Goal: Task Accomplishment & Management: Use online tool/utility

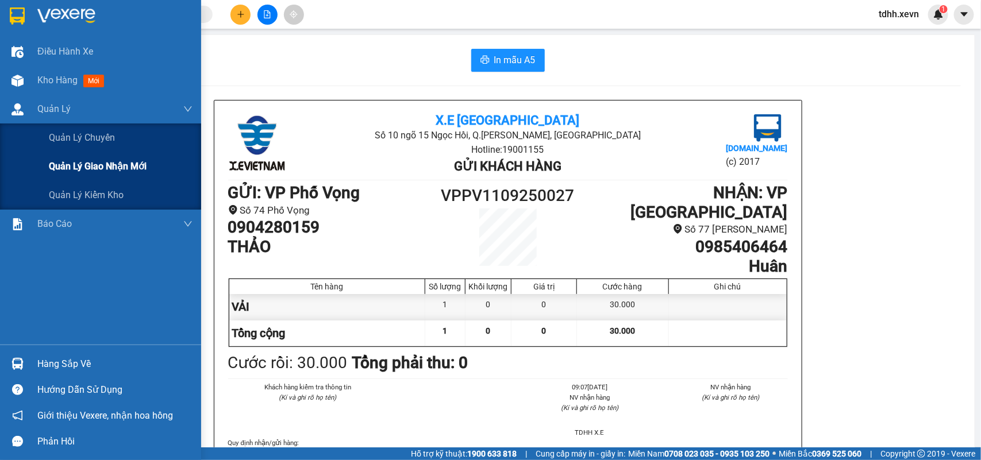
click at [72, 170] on span "Quản lý giao nhận mới" at bounding box center [98, 166] width 98 height 14
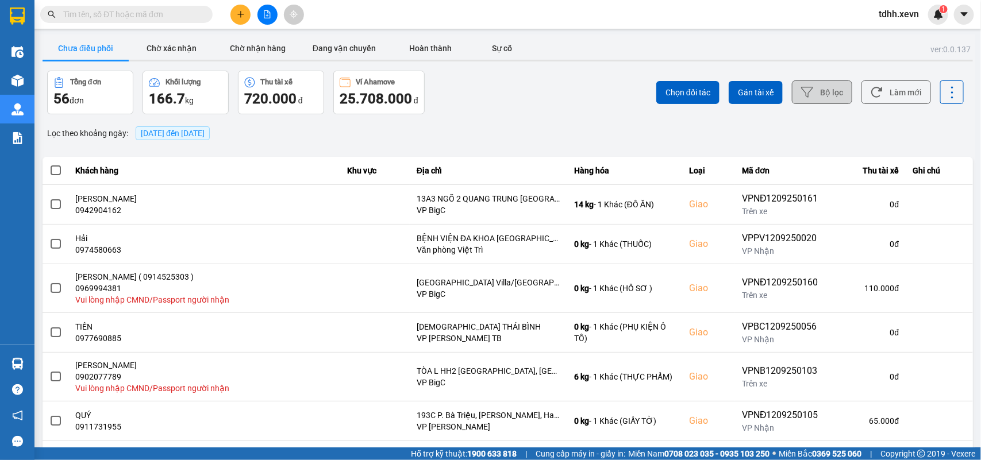
click at [822, 94] on button "Bộ lọc" at bounding box center [822, 92] width 60 height 24
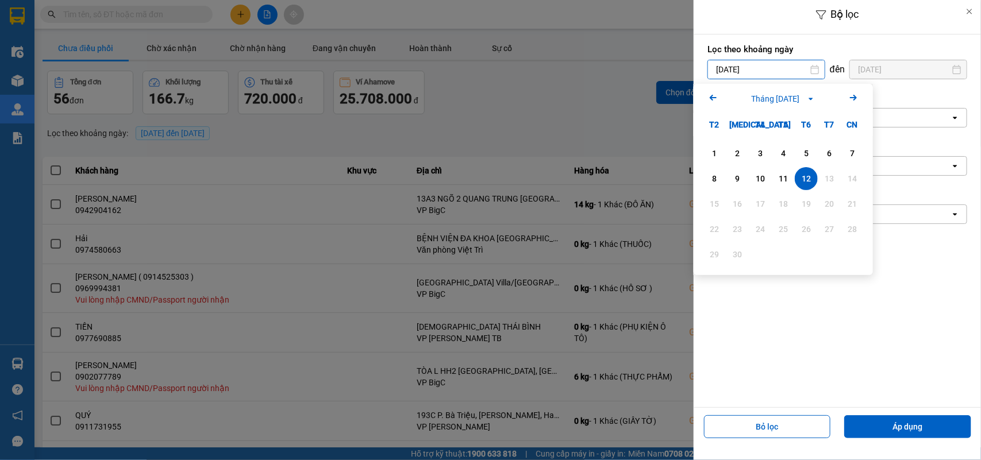
click at [779, 65] on input "[DATE]" at bounding box center [766, 69] width 117 height 18
click at [754, 178] on div "10" at bounding box center [761, 179] width 16 height 14
type input "[DATE]"
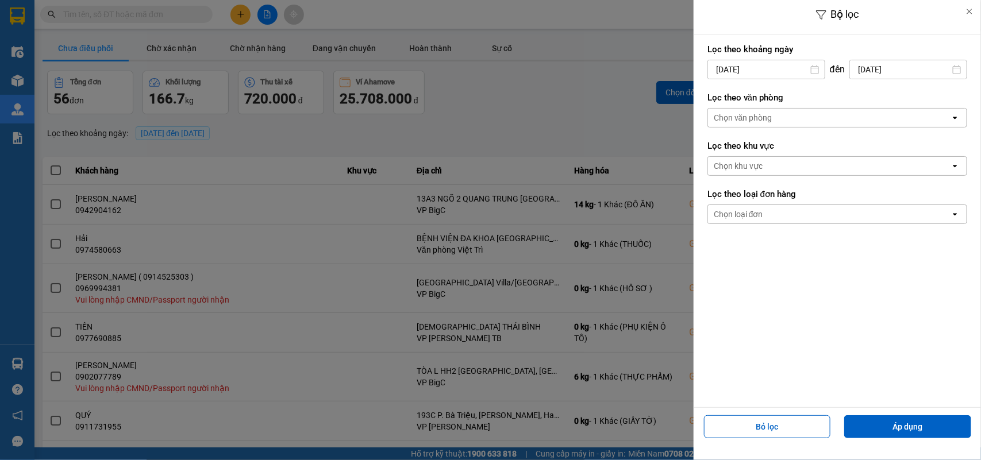
click at [795, 115] on div "Chọn văn phòng" at bounding box center [829, 118] width 243 height 18
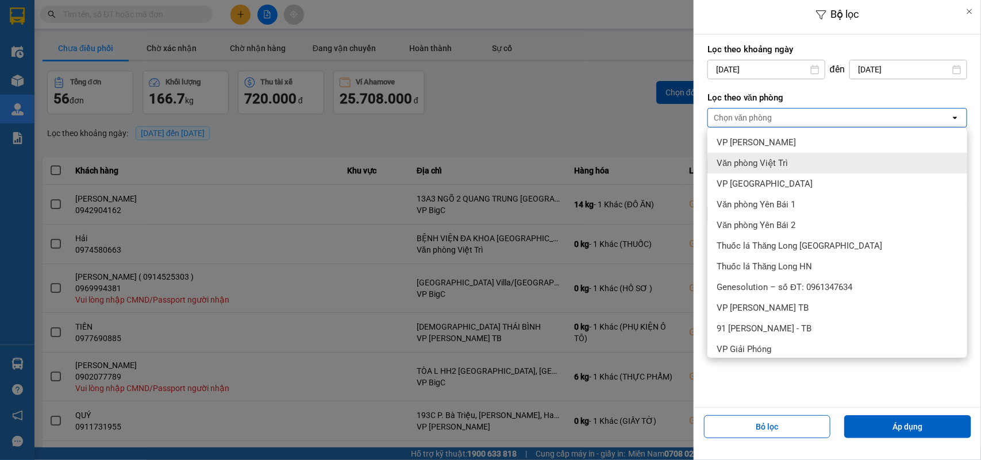
click at [759, 156] on div "Văn phòng Việt Trì" at bounding box center [838, 163] width 260 height 21
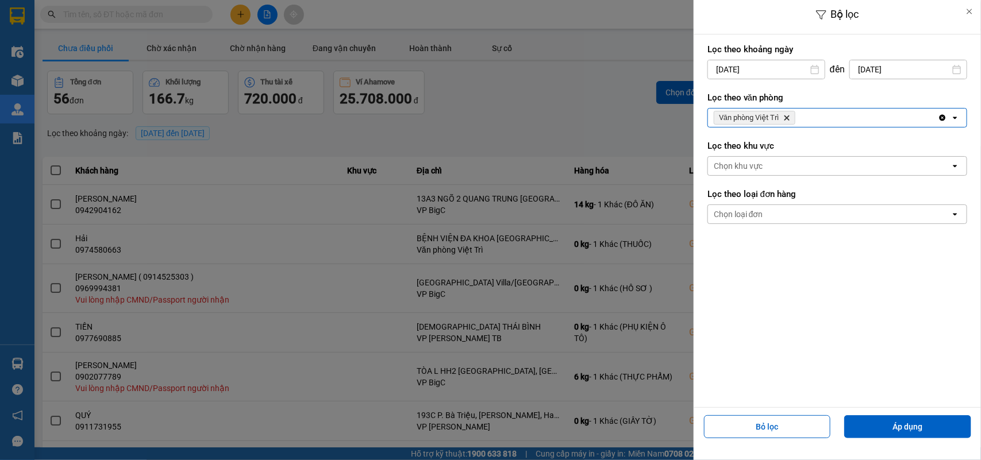
click at [808, 116] on div "Văn phòng Việt Trì Delete" at bounding box center [823, 118] width 230 height 18
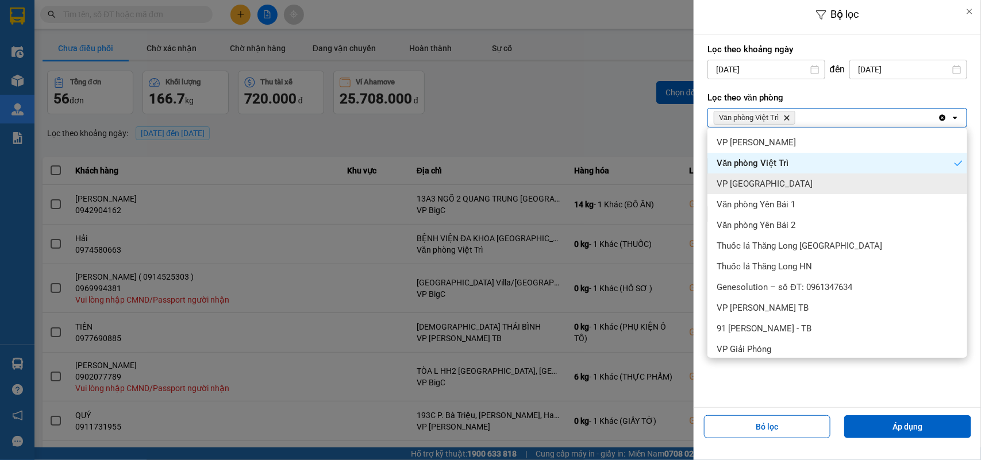
click at [763, 190] on div "VP [GEOGRAPHIC_DATA]" at bounding box center [838, 184] width 260 height 21
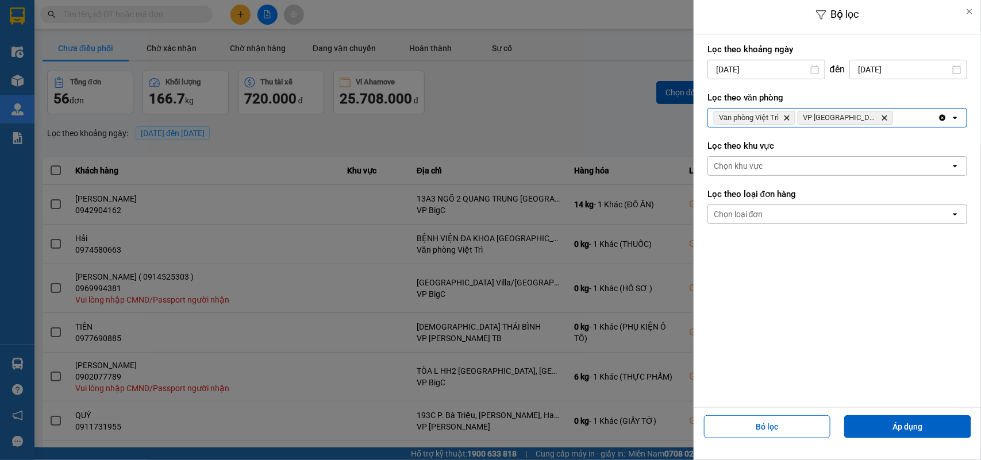
click at [869, 120] on div "Văn phòng Việt Trì Delete VP [GEOGRAPHIC_DATA] Delete" at bounding box center [823, 118] width 230 height 18
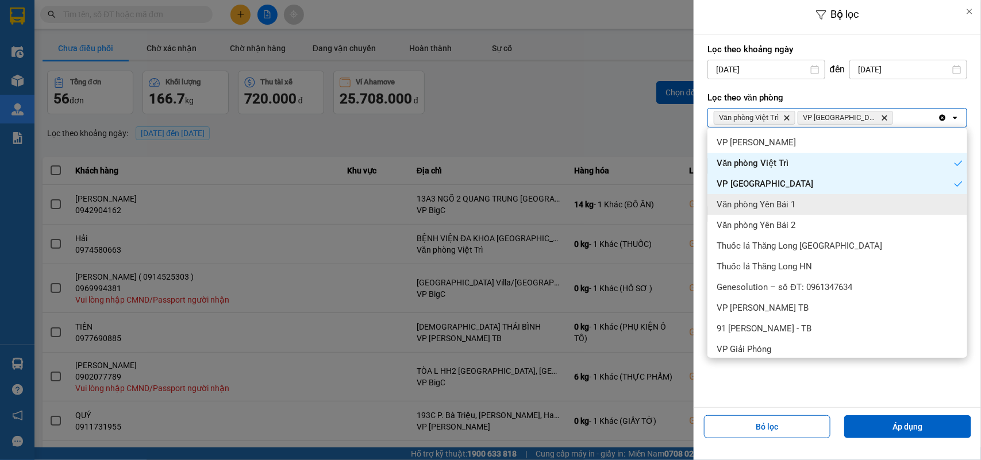
click at [763, 210] on span "Văn phòng Yên Bái 1" at bounding box center [756, 204] width 79 height 11
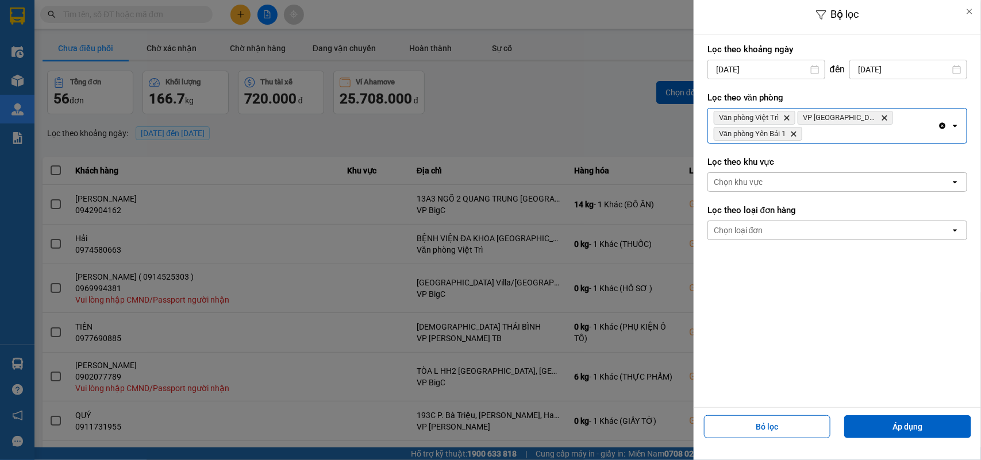
click at [815, 136] on div "Văn phòng Việt Trì Delete VP Ninh Bình Delete Văn phòng Yên Bái 1 [GEOGRAPHIC_D…" at bounding box center [823, 126] width 230 height 34
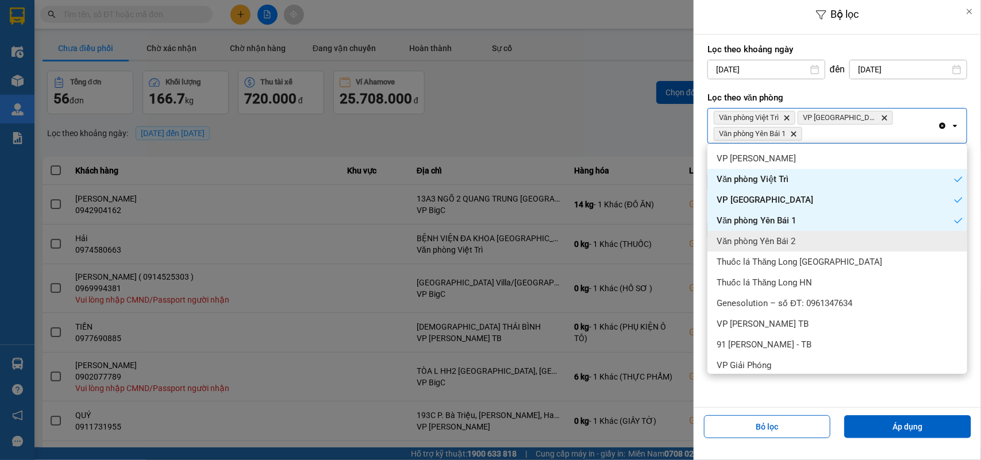
click at [772, 233] on div "Văn phòng Yên Bái 2" at bounding box center [838, 241] width 260 height 21
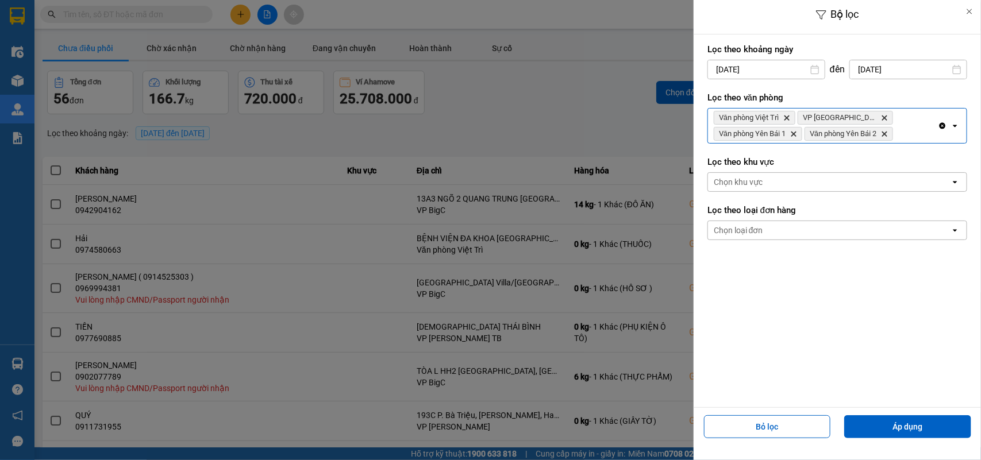
click at [909, 135] on div "Văn phòng Việt Trì Delete VP Ninh Bình Delete Văn phòng Yên Bái 1 Delete Văn ph…" at bounding box center [823, 126] width 230 height 34
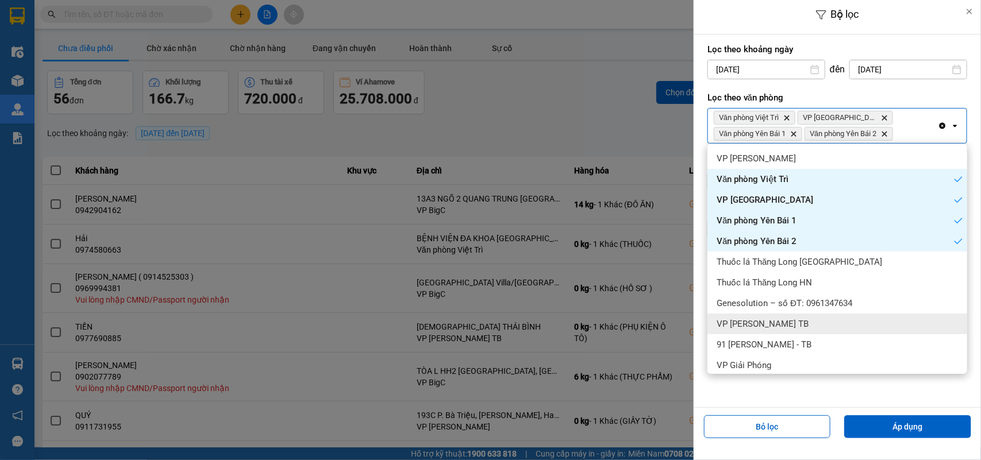
click at [777, 317] on div "VP [PERSON_NAME] TB" at bounding box center [838, 324] width 260 height 21
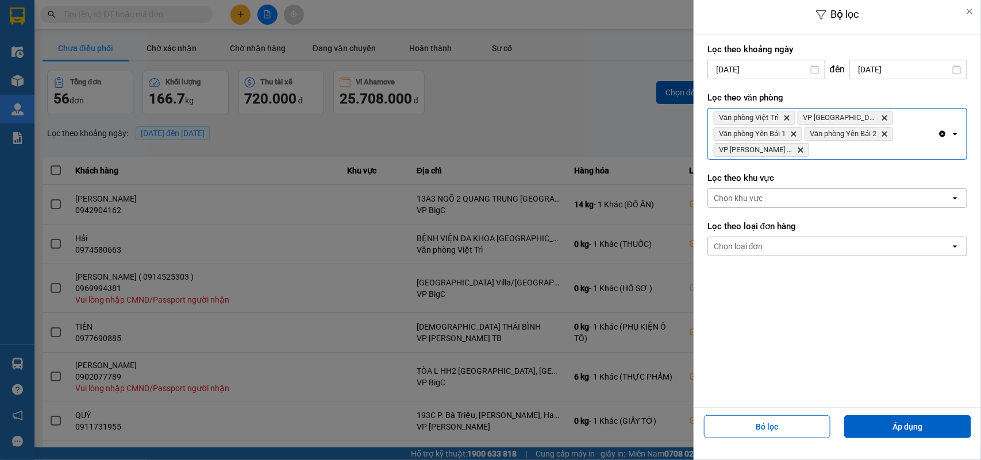
click at [809, 153] on div "Văn phòng Việt Trì Delete VP Ninh Bình Delete Văn phòng Yên Bái 1 Delete Văn ph…" at bounding box center [823, 134] width 230 height 51
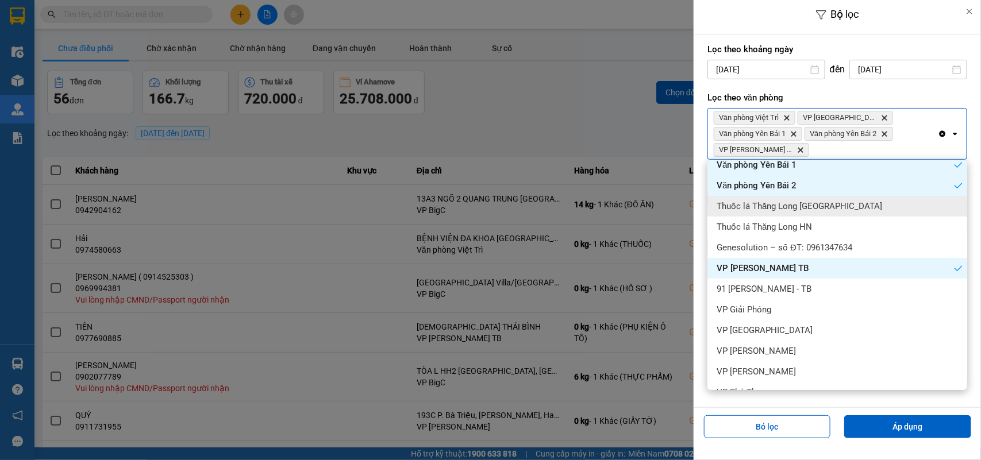
scroll to position [144, 0]
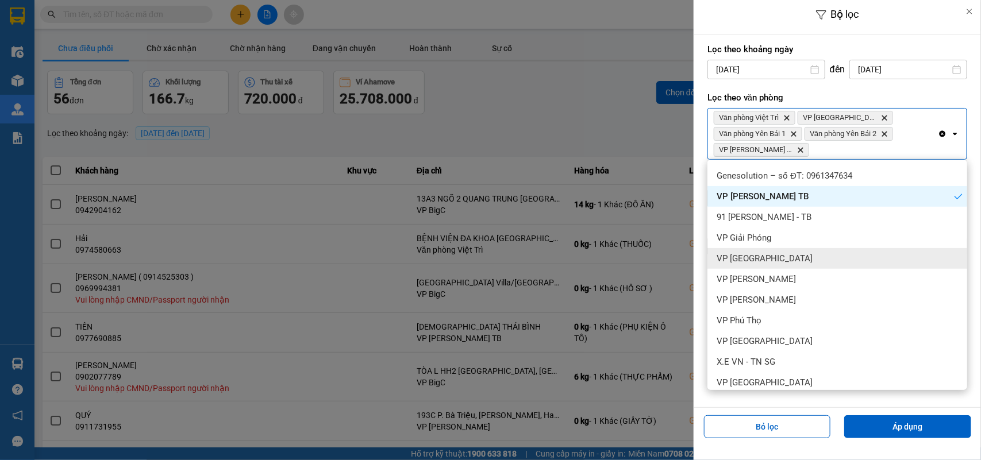
click at [759, 256] on span "VP [GEOGRAPHIC_DATA]" at bounding box center [765, 258] width 96 height 11
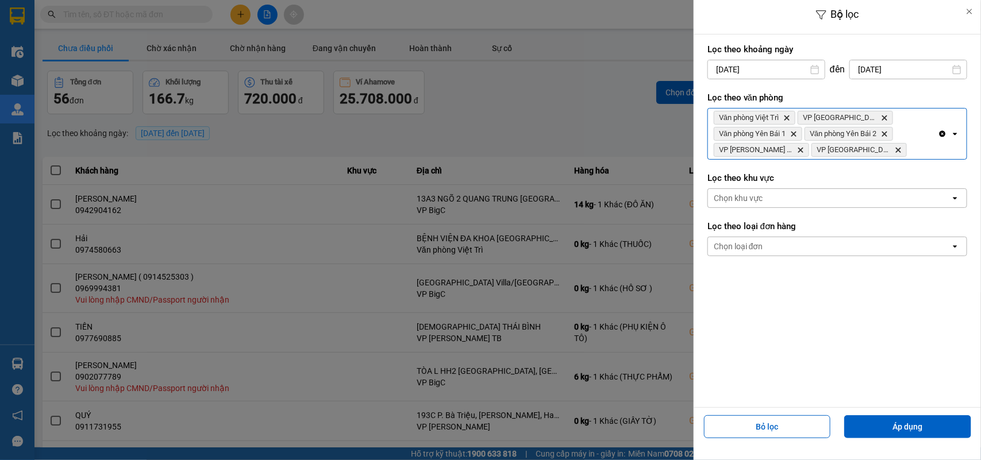
click at [866, 149] on div "Văn phòng Việt Trì Delete VP Ninh Bình Delete Văn phòng Yên Bái 1 Delete Văn ph…" at bounding box center [823, 134] width 230 height 51
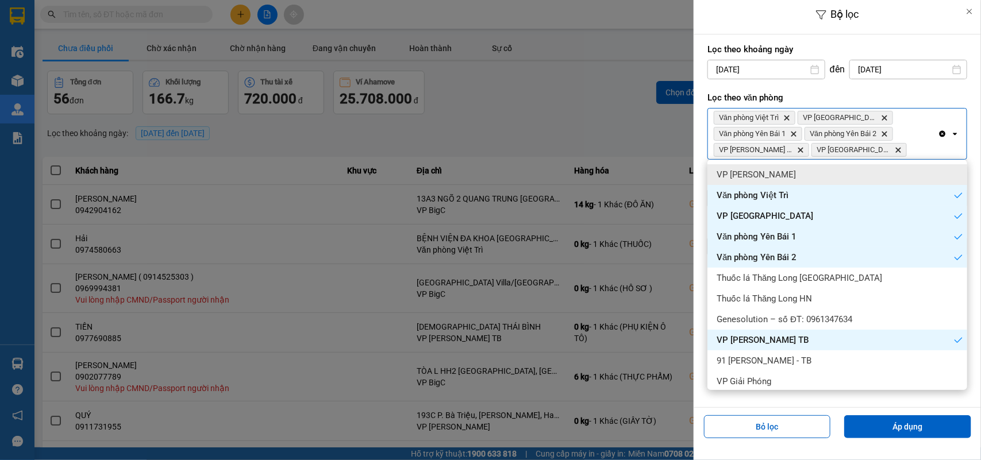
click at [870, 149] on div "Văn phòng Việt Trì Delete VP Ninh Bình Delete Văn phòng Yên Bái 1 Delete Văn ph…" at bounding box center [823, 134] width 230 height 51
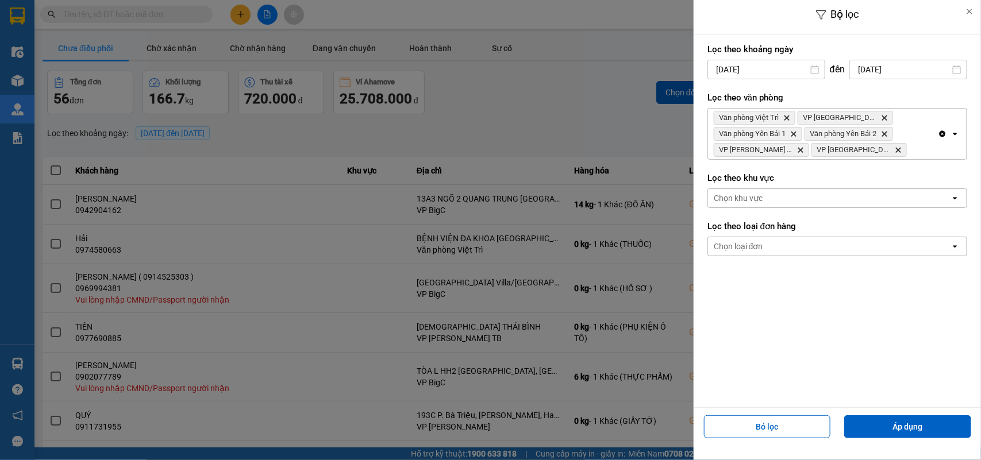
click at [869, 148] on div "Văn phòng Việt Trì Delete VP Ninh Bình Delete Văn phòng Yên Bái 1 Delete Văn ph…" at bounding box center [823, 134] width 230 height 51
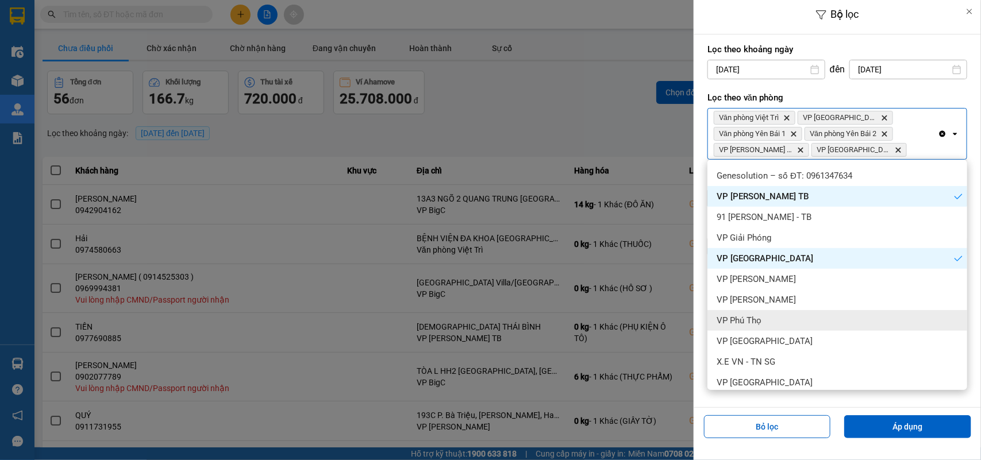
click at [768, 318] on div "VP Phú Thọ" at bounding box center [838, 320] width 260 height 21
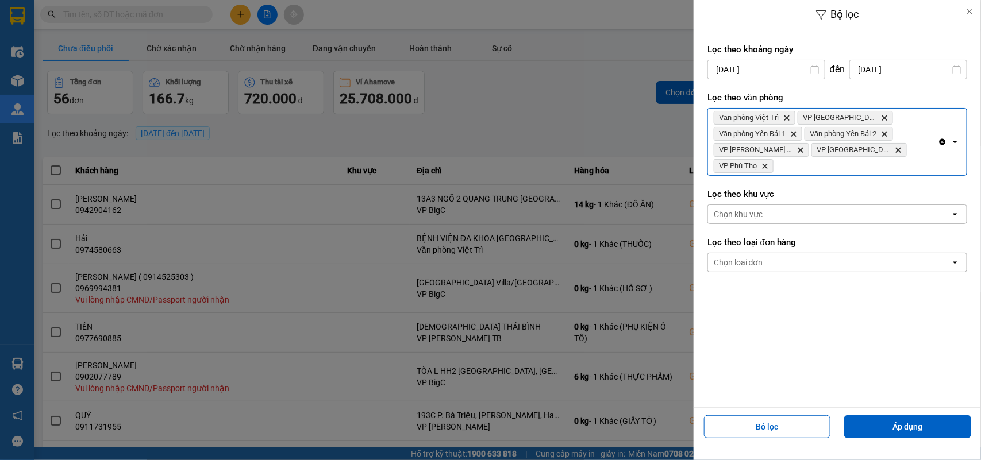
click at [942, 151] on div "Clear all open" at bounding box center [952, 142] width 29 height 67
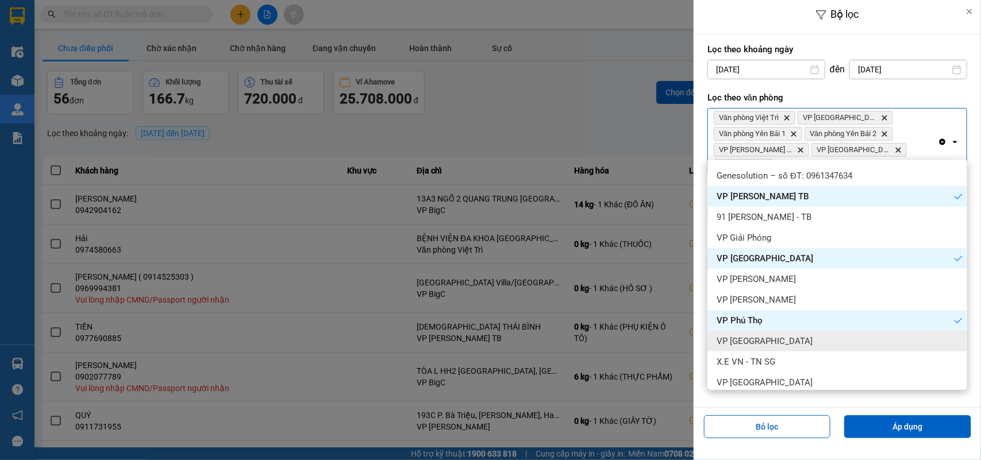
scroll to position [216, 0]
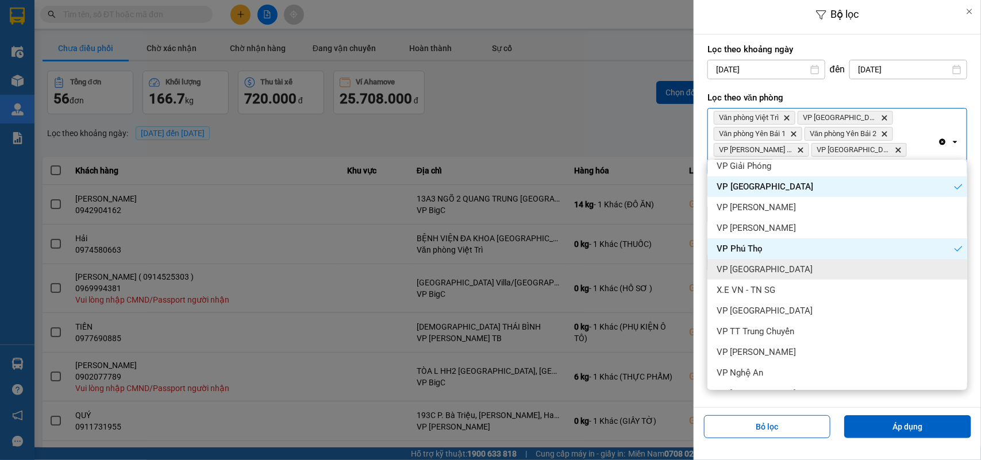
click at [771, 260] on div "VP [GEOGRAPHIC_DATA]" at bounding box center [838, 269] width 260 height 21
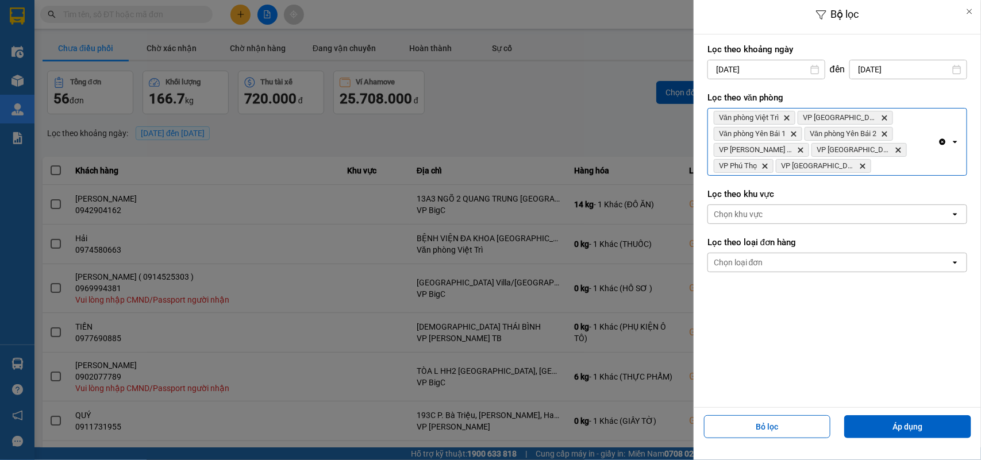
click at [797, 160] on div "Văn phòng Việt Trì Delete VP Ninh Bình Delete Văn phòng Yên Bái 1 Delete Văn ph…" at bounding box center [823, 142] width 230 height 67
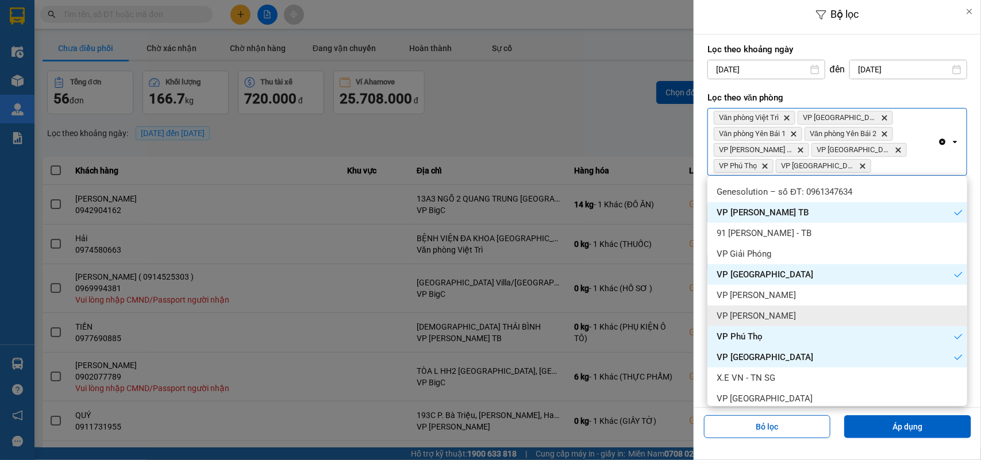
scroll to position [287, 0]
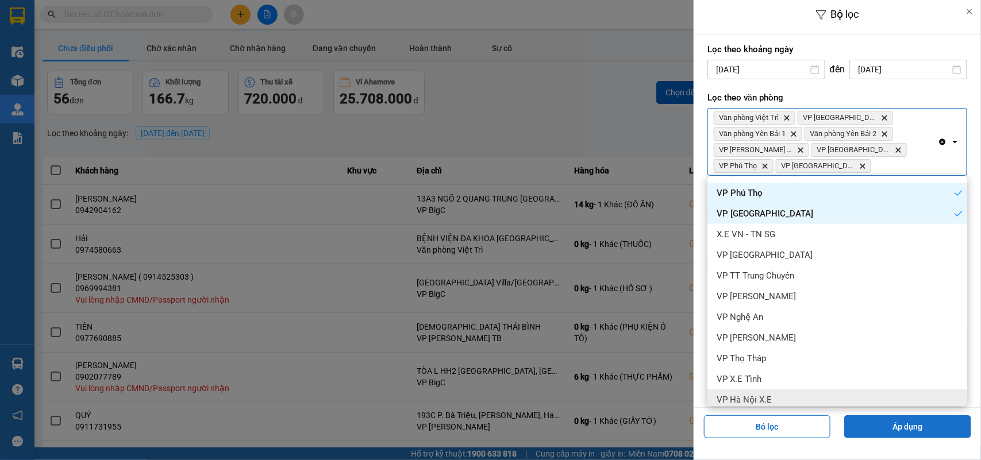
click at [858, 431] on button "Áp dụng" at bounding box center [908, 427] width 127 height 23
